Goal: Task Accomplishment & Management: Manage account settings

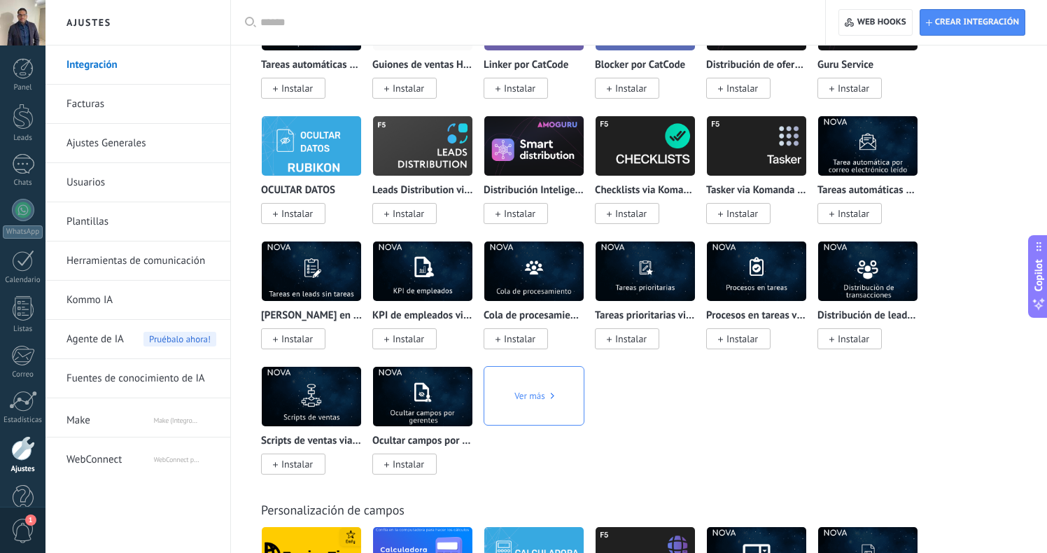
scroll to position [4855, 0]
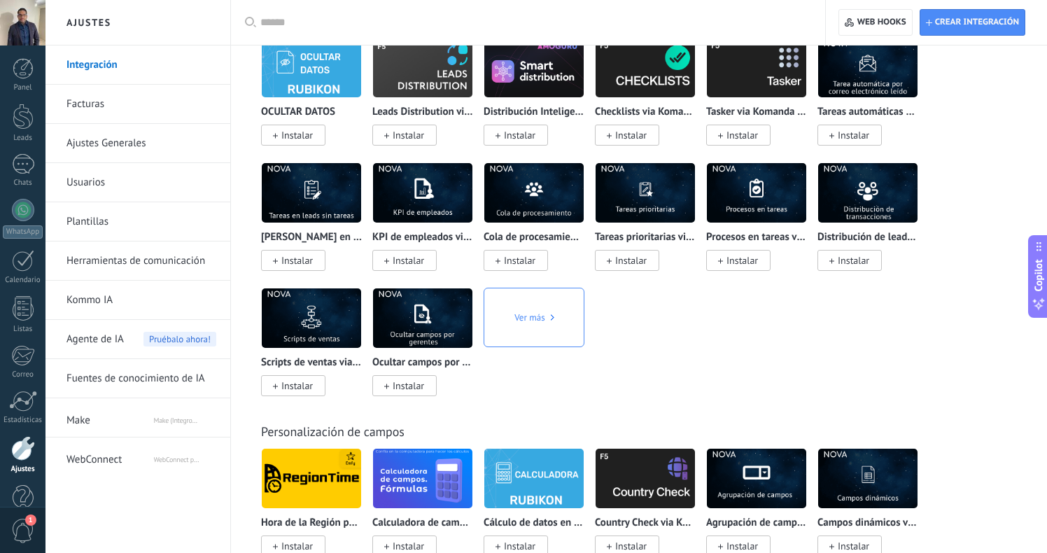
click at [91, 466] on span "WebConnect" at bounding box center [109, 457] width 86 height 34
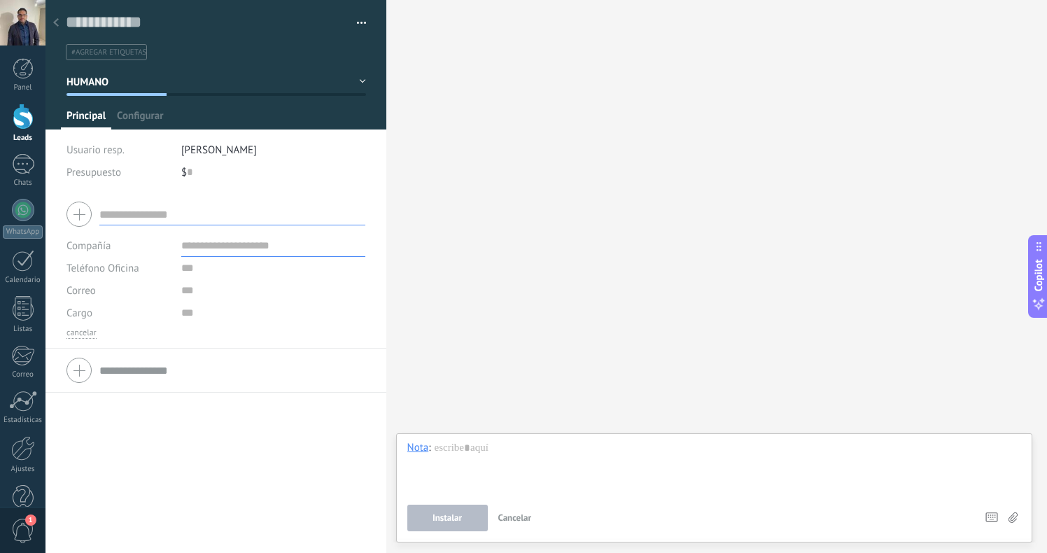
click at [57, 26] on use at bounding box center [56, 22] width 6 height 8
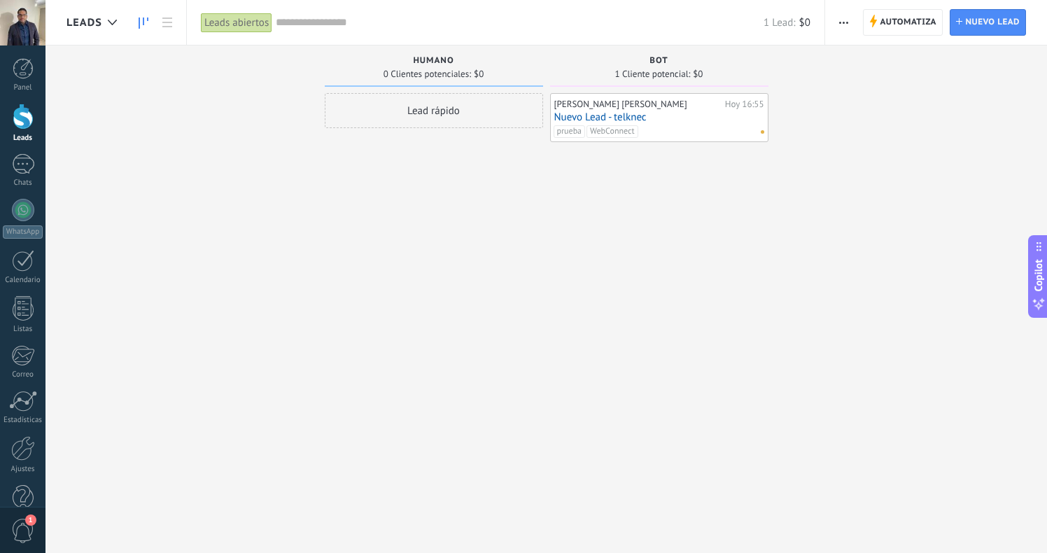
click at [672, 121] on link "Nuevo Lead - telknec" at bounding box center [659, 117] width 210 height 12
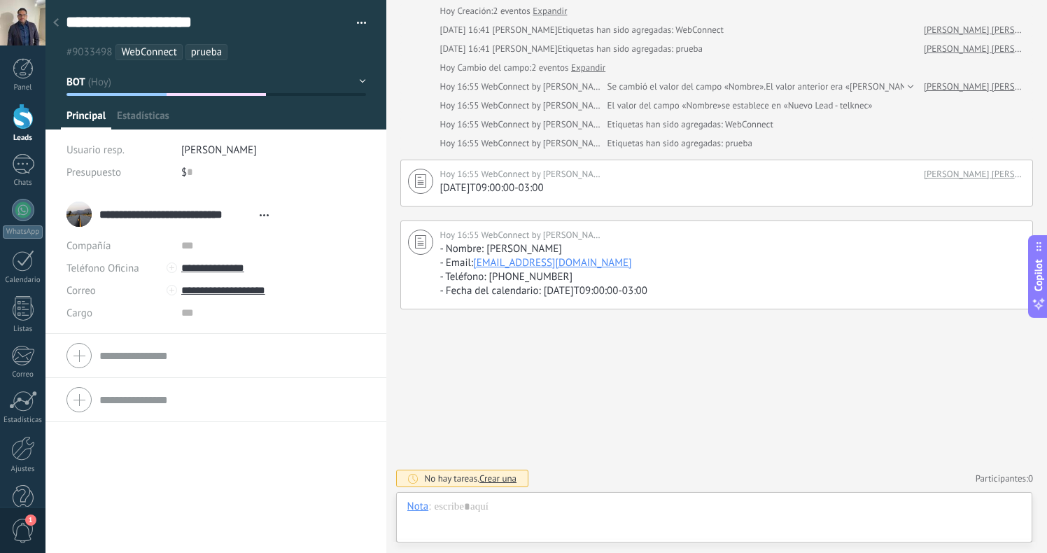
scroll to position [21, 0]
click at [355, 22] on button "button" at bounding box center [356, 23] width 20 height 21
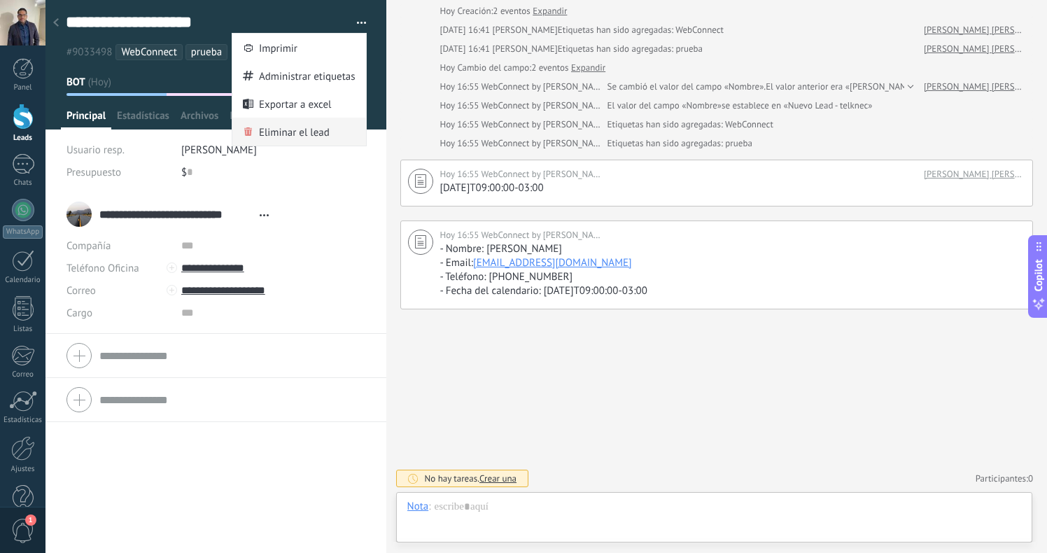
click at [281, 134] on span "Eliminar el lead" at bounding box center [294, 132] width 71 height 28
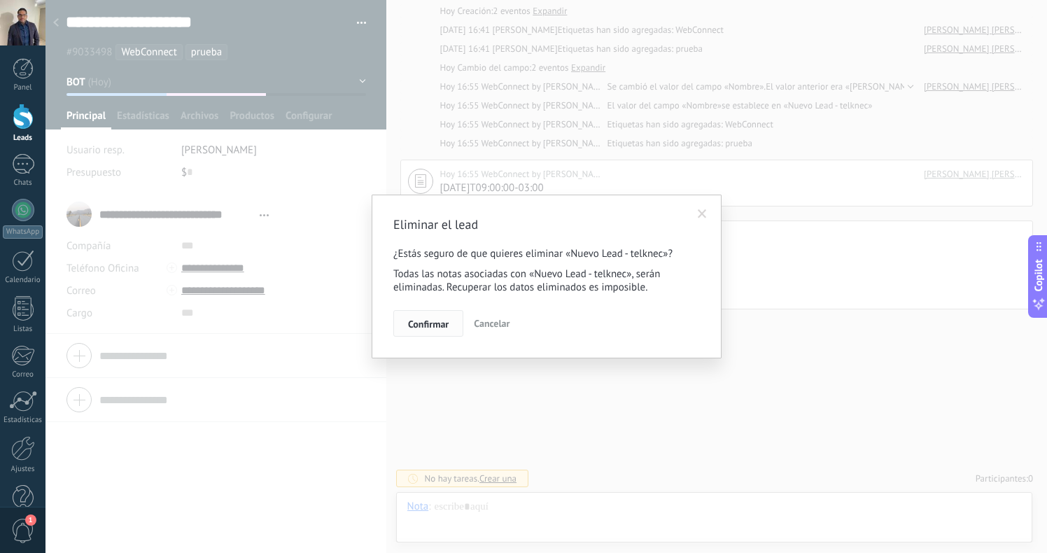
click at [448, 325] on span "Confirmar" at bounding box center [428, 324] width 41 height 10
